Goal: Task Accomplishment & Management: Use online tool/utility

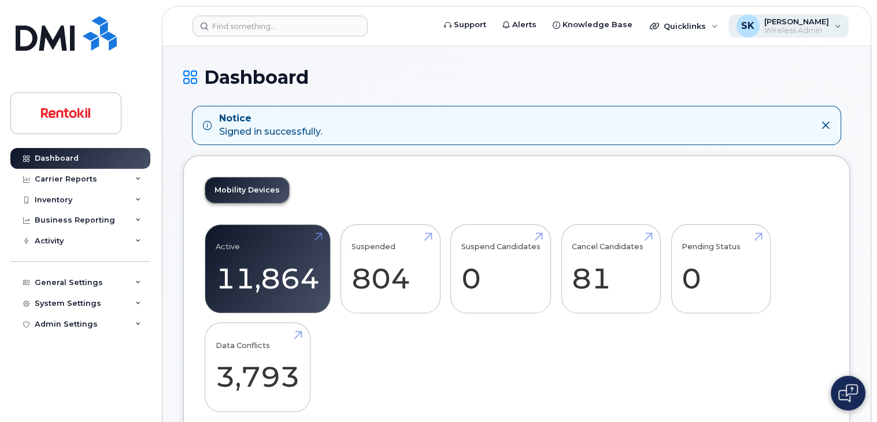
click at [834, 27] on div "SK [PERSON_NAME] Wireless Admin" at bounding box center [788, 25] width 121 height 23
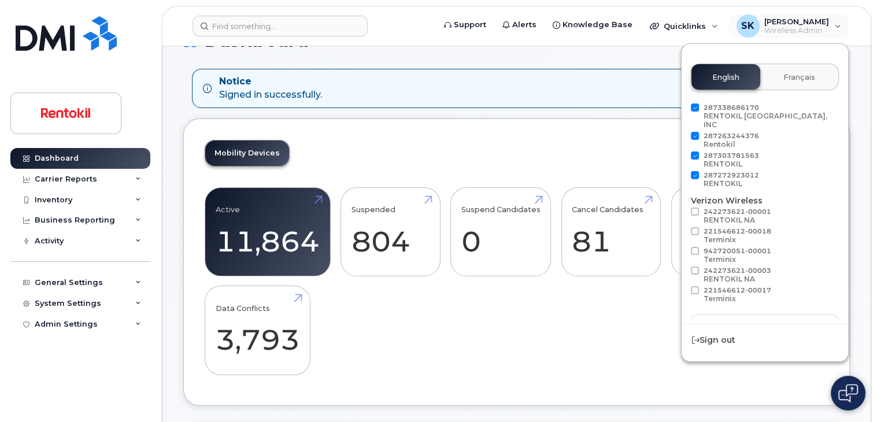
scroll to position [58, 0]
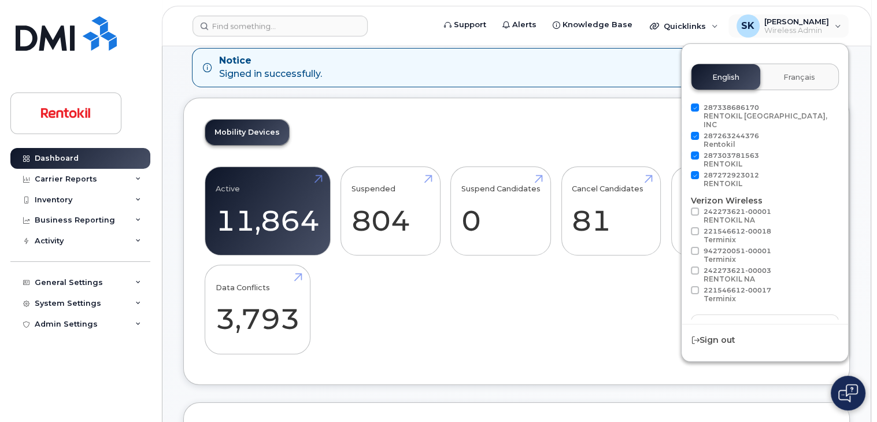
click at [698, 171] on span at bounding box center [694, 175] width 8 height 8
click at [682, 171] on input "287272923012 RENTOKIL" at bounding box center [680, 174] width 6 height 6
checkbox input "false"
click at [696, 151] on span at bounding box center [694, 155] width 8 height 8
click at [682, 151] on input "287303781563 RENTOKIL" at bounding box center [680, 154] width 6 height 6
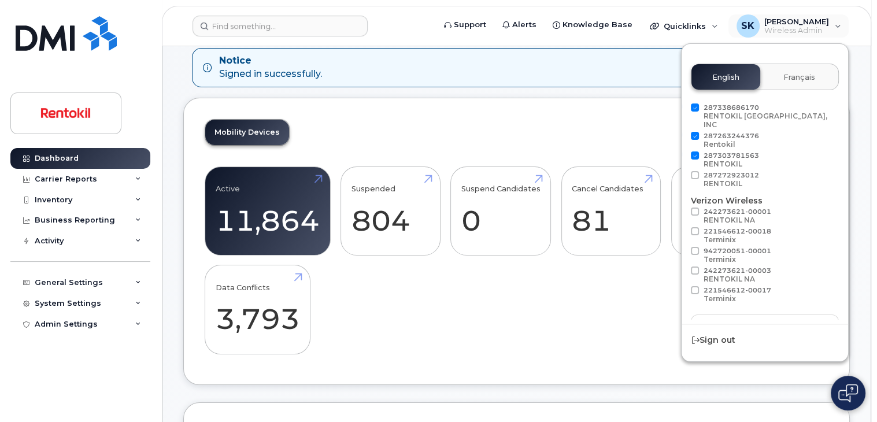
checkbox input "false"
click at [697, 132] on span at bounding box center [694, 136] width 8 height 8
click at [682, 132] on input "287263244376 Rentokil" at bounding box center [680, 135] width 6 height 6
checkbox input "false"
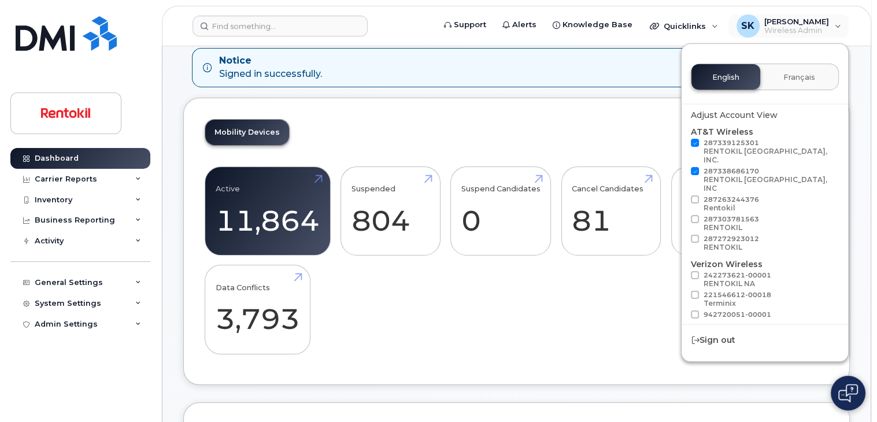
scroll to position [0, 0]
click at [695, 168] on span at bounding box center [694, 172] width 8 height 8
click at [682, 168] on input "287338686170 RENTOKIL [GEOGRAPHIC_DATA], INC" at bounding box center [680, 171] width 6 height 6
checkbox input "false"
click at [699, 143] on label "287339125301 RENTOKIL [GEOGRAPHIC_DATA], INC." at bounding box center [762, 153] width 144 height 28
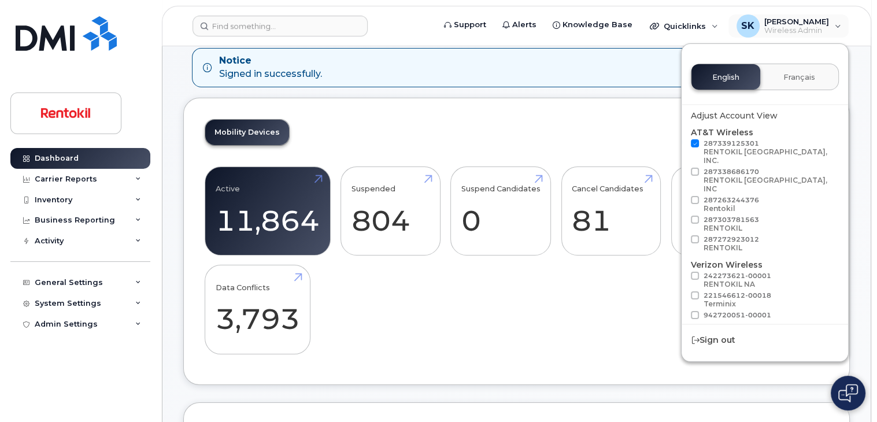
click at [682, 143] on input "287339125301 RENTOKIL [GEOGRAPHIC_DATA], INC." at bounding box center [680, 142] width 6 height 6
checkbox input "false"
click at [604, 138] on div "Mobility Devices Active 11,864 Suspended 804 Suspend Candidates 0 Cancel Candid…" at bounding box center [516, 241] width 666 height 287
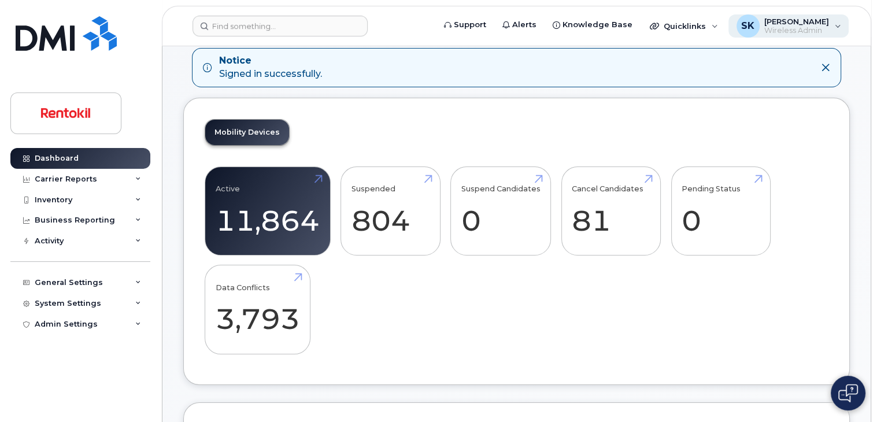
click at [836, 24] on div "SK [PERSON_NAME] Wireless Admin" at bounding box center [788, 25] width 121 height 23
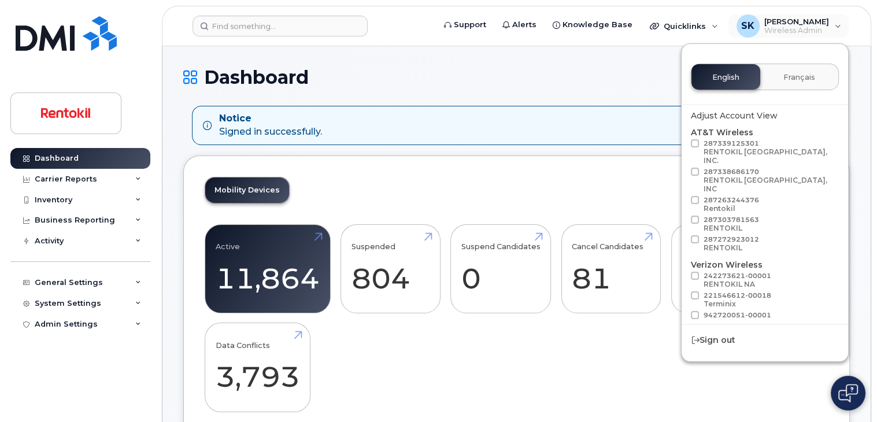
click at [586, 181] on div "Mobility Devices Active 11,864 Suspended 804 Suspend Candidates 0 Cancel Candid…" at bounding box center [516, 298] width 666 height 287
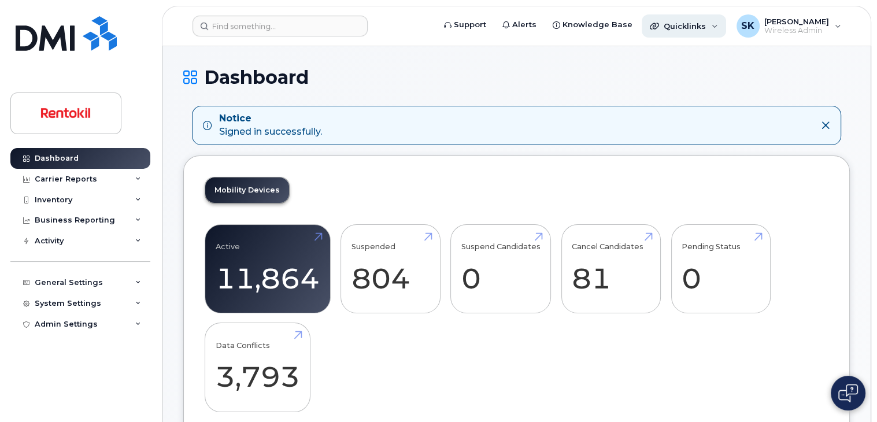
click at [721, 26] on div "Quicklinks" at bounding box center [683, 25] width 84 height 23
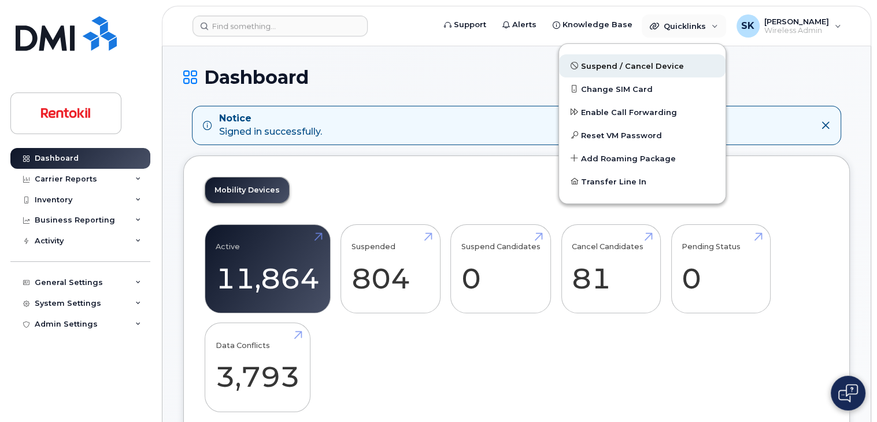
click at [604, 70] on span "Suspend / Cancel Device" at bounding box center [632, 67] width 103 height 12
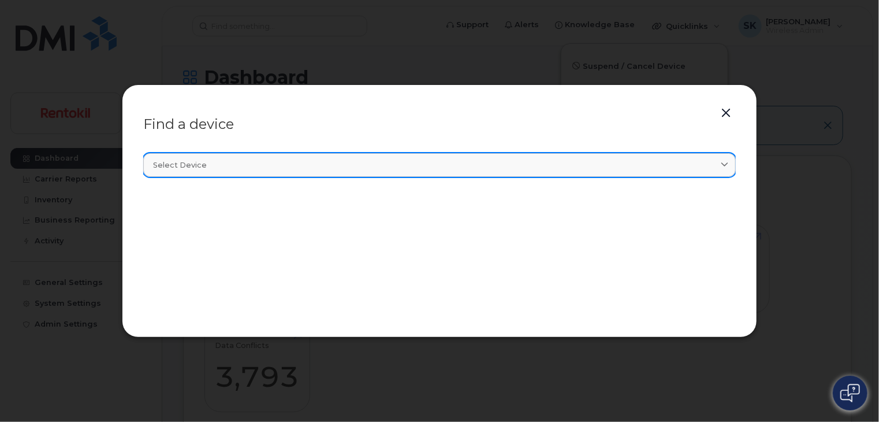
click at [726, 165] on icon at bounding box center [725, 165] width 8 height 8
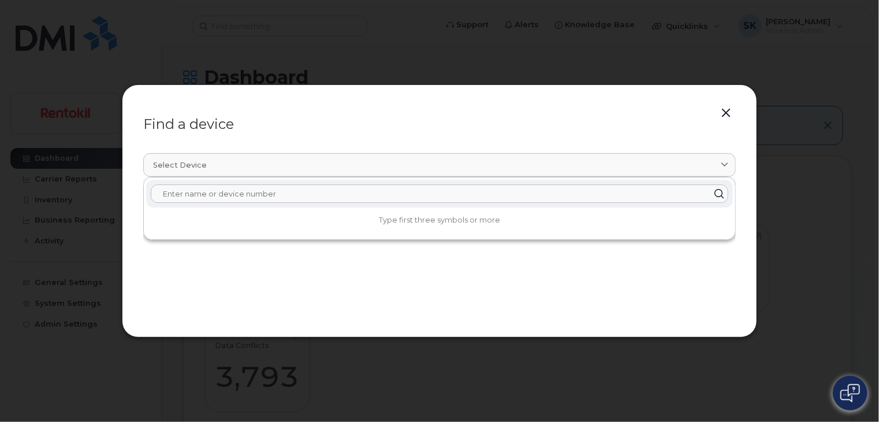
click at [199, 197] on input "text" at bounding box center [440, 193] width 578 height 18
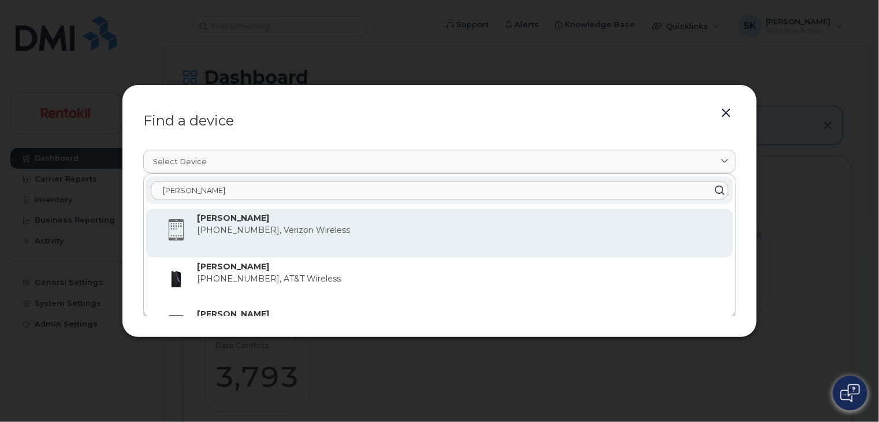
scroll to position [5, 0]
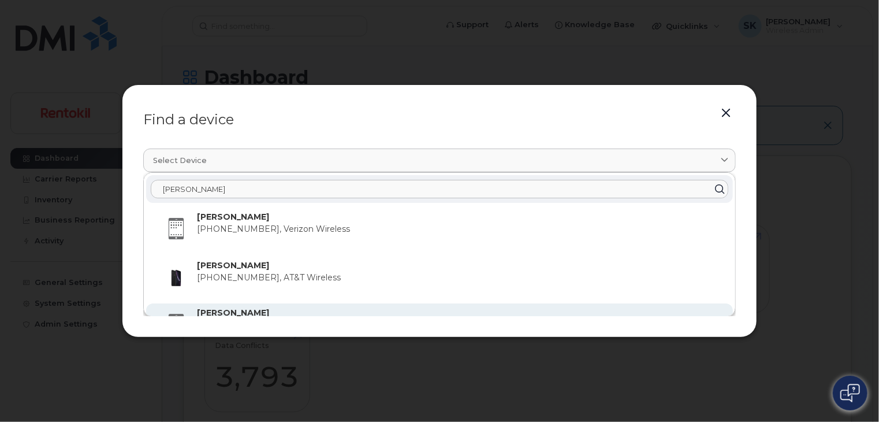
type input "[PERSON_NAME]"
click at [239, 309] on strong "[PERSON_NAME]" at bounding box center [233, 312] width 72 height 10
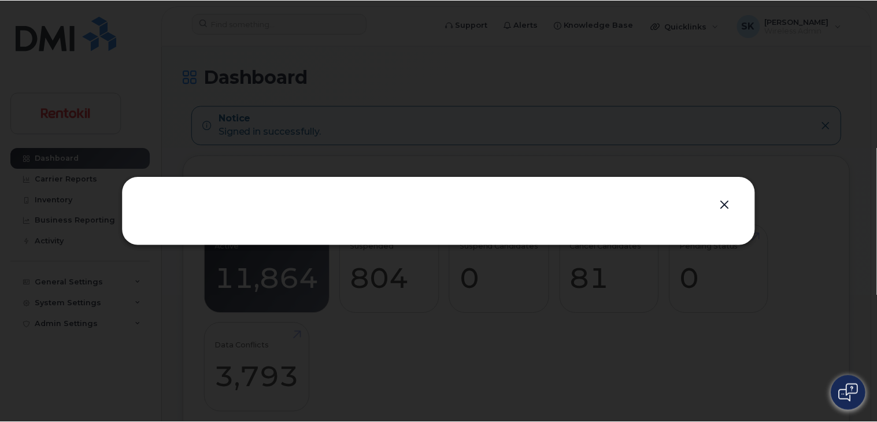
scroll to position [0, 0]
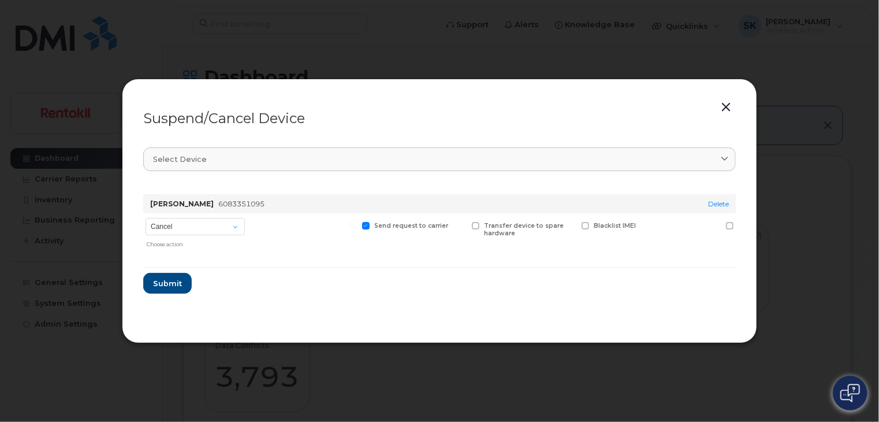
click at [725, 110] on button "button" at bounding box center [726, 107] width 17 height 16
